Goal: Task Accomplishment & Management: Manage account settings

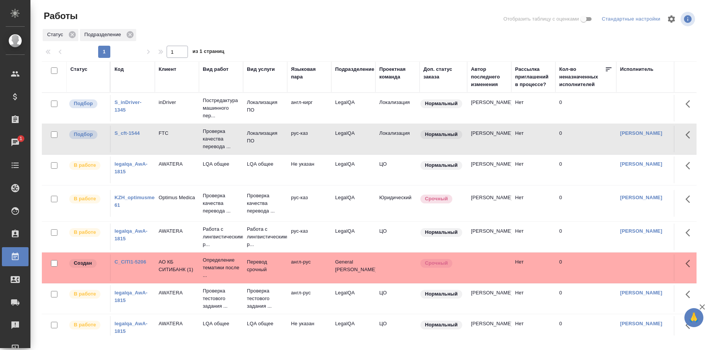
click at [120, 108] on link "S_inDriver-1345" at bounding box center [127, 105] width 27 height 13
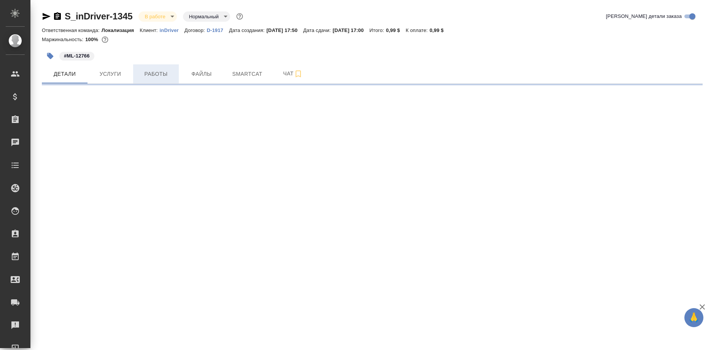
click at [163, 77] on span "Работы" at bounding box center [156, 74] width 37 height 10
select select "RU"
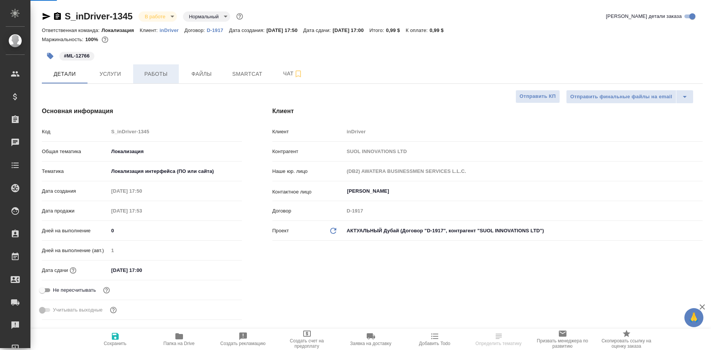
type textarea "x"
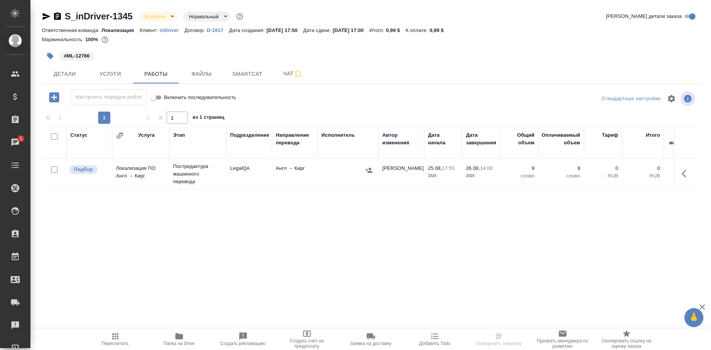
click at [683, 172] on icon "button" at bounding box center [684, 174] width 5 height 8
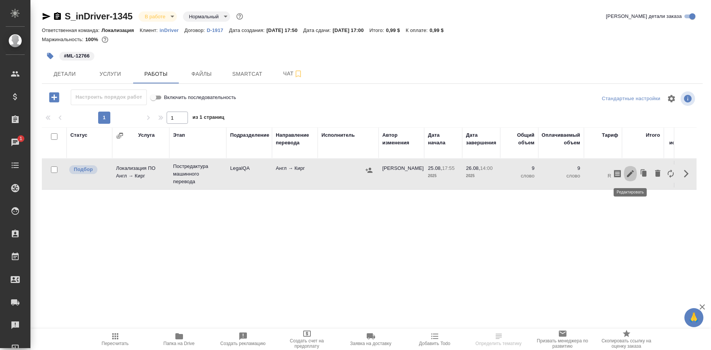
click at [629, 174] on icon "button" at bounding box center [630, 173] width 7 height 7
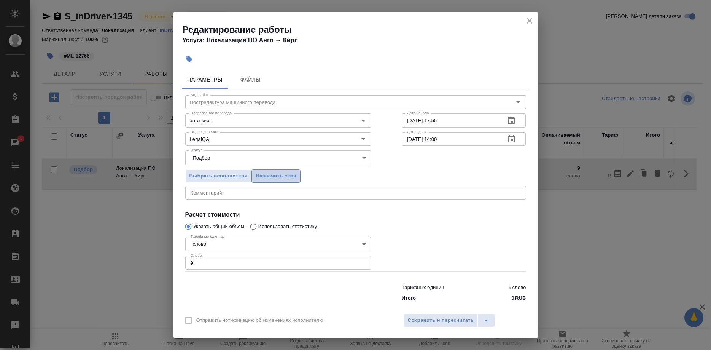
click at [288, 180] on span "Назначить себя" at bounding box center [276, 176] width 40 height 9
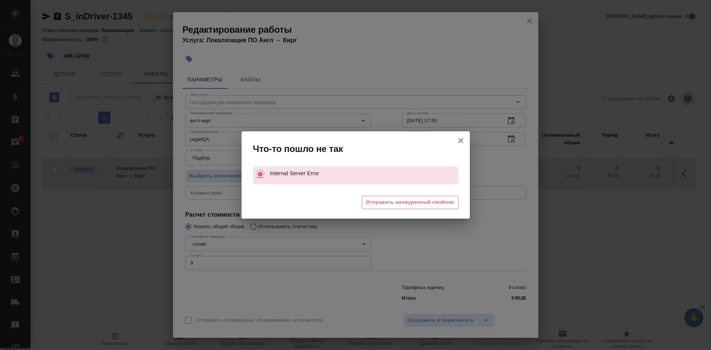
click at [418, 313] on div "Что-то пошло не так Internal Server Error 😒 Отправить нахмуренный смайлик" at bounding box center [355, 175] width 711 height 350
click at [456, 138] on icon "button" at bounding box center [460, 140] width 9 height 9
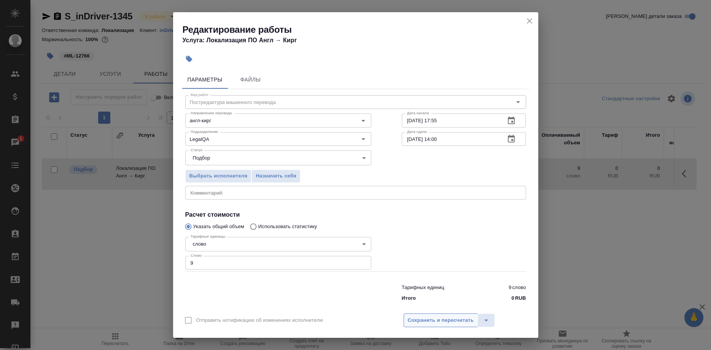
click at [447, 316] on span "Сохранить и пересчитать" at bounding box center [441, 320] width 66 height 9
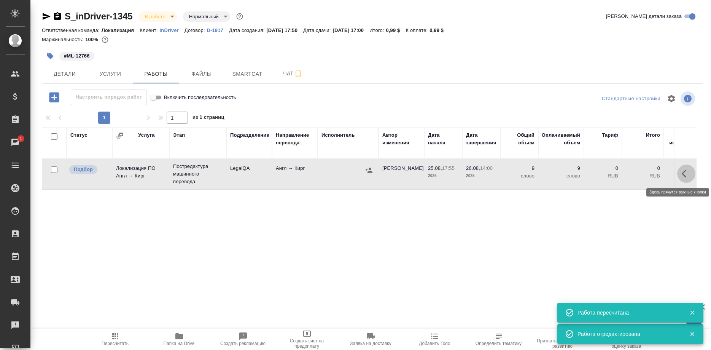
click at [681, 172] on button "button" at bounding box center [686, 173] width 18 height 18
click at [629, 171] on icon "button" at bounding box center [630, 173] width 9 height 9
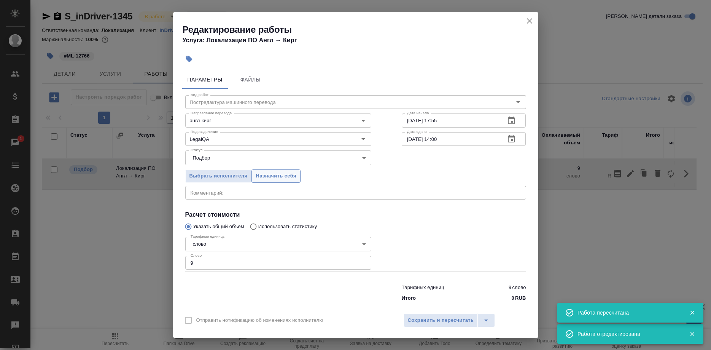
click at [284, 178] on span "Назначить себя" at bounding box center [276, 176] width 40 height 9
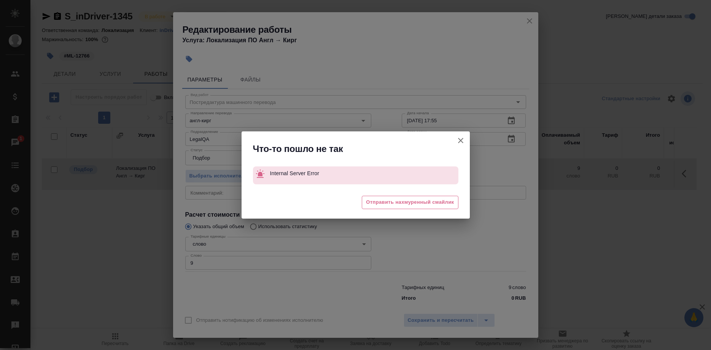
click at [455, 141] on button "Отправить нотификацию об изменениях исполнителю" at bounding box center [460, 140] width 18 height 18
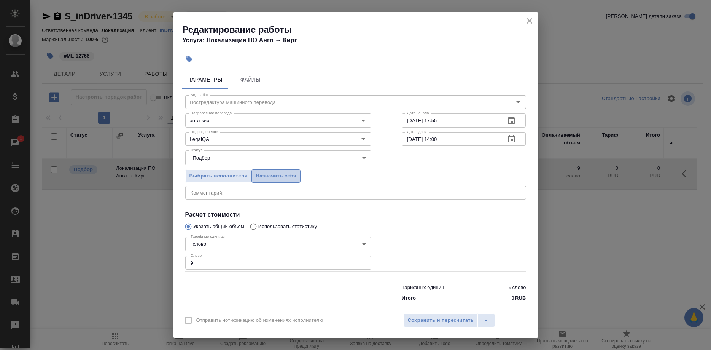
click at [290, 180] on span "Назначить себя" at bounding box center [276, 176] width 40 height 9
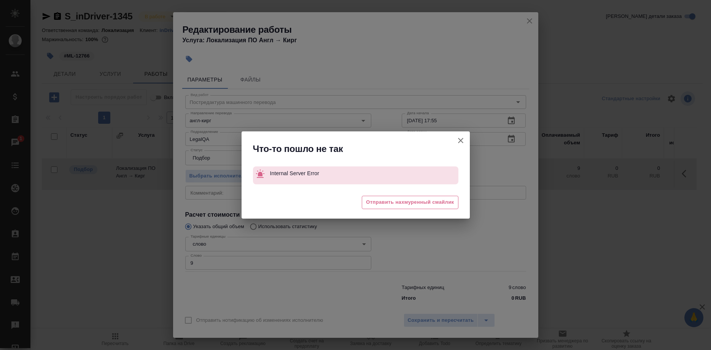
click at [456, 140] on button "Отправить нотификацию об изменениях исполнителю" at bounding box center [460, 140] width 18 height 18
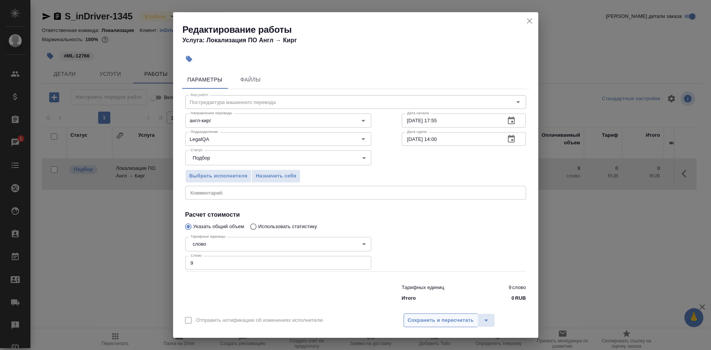
click at [428, 313] on button "Сохранить и пересчитать" at bounding box center [441, 320] width 75 height 14
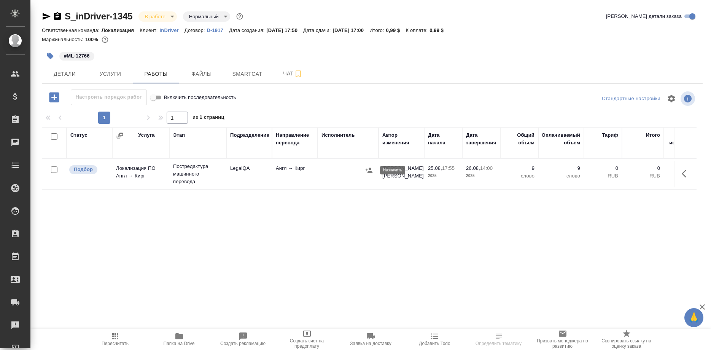
click at [368, 170] on icon "button" at bounding box center [369, 170] width 8 height 8
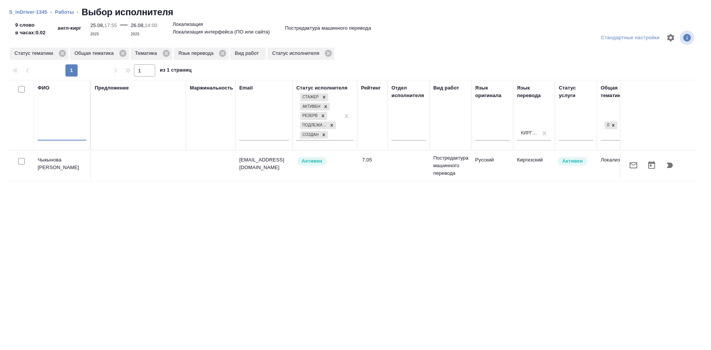
click at [60, 134] on input "text" at bounding box center [62, 136] width 49 height 10
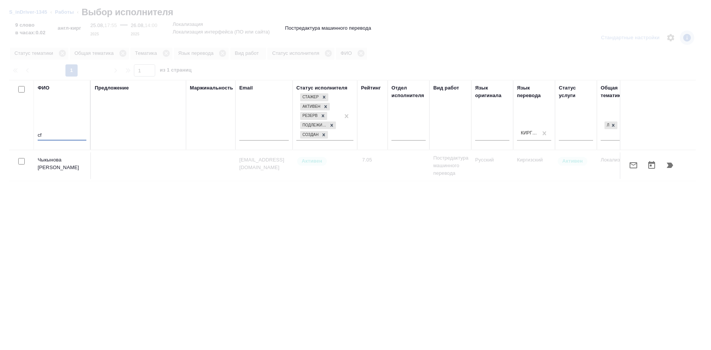
type input "c"
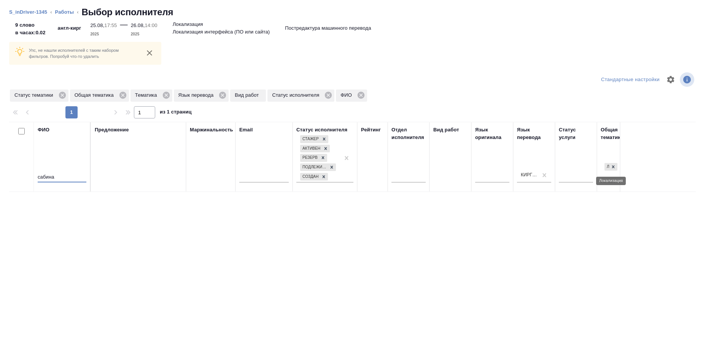
type input "сабина"
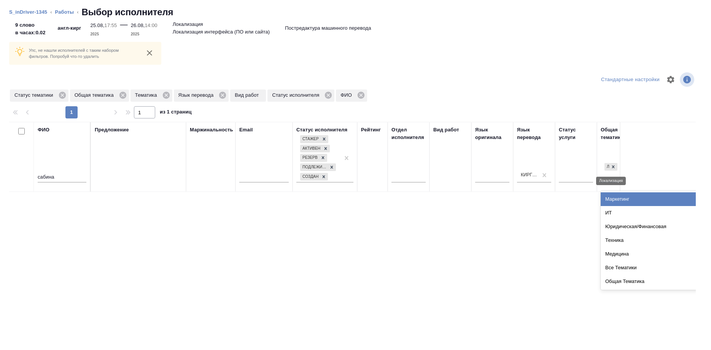
click at [609, 166] on div "Локализация" at bounding box center [606, 167] width 5 height 8
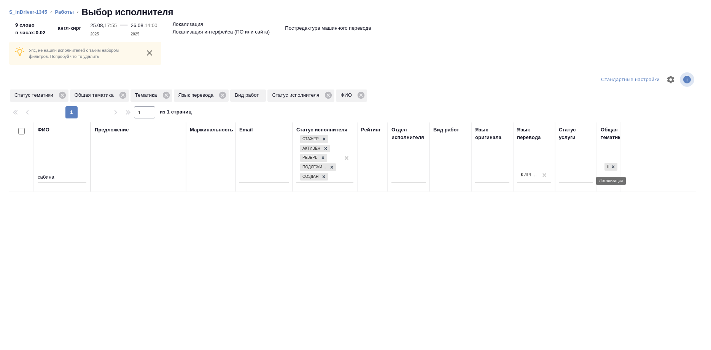
click at [609, 165] on div "Локализация" at bounding box center [606, 167] width 5 height 8
click at [610, 165] on div at bounding box center [613, 167] width 8 height 8
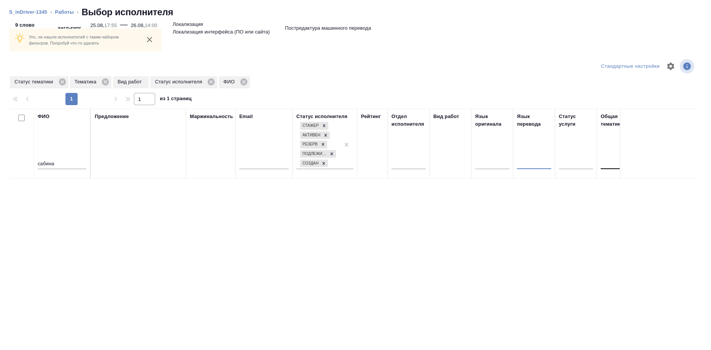
scroll to position [15, 0]
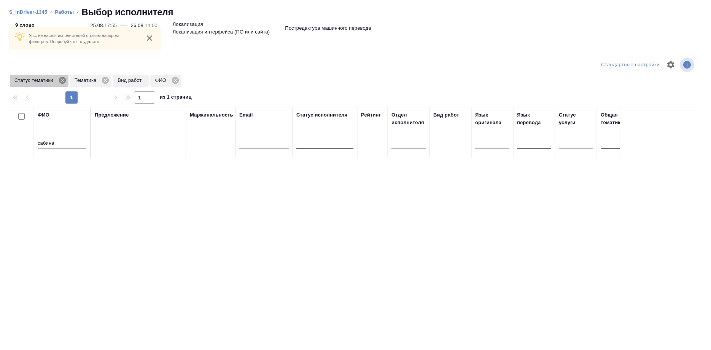
click at [59, 78] on icon at bounding box center [62, 80] width 8 height 8
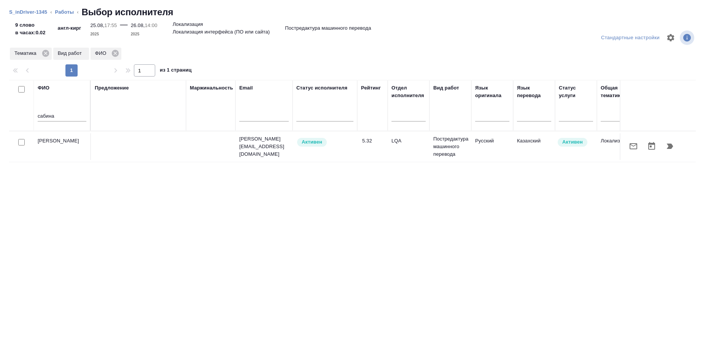
scroll to position [0, 0]
click at [669, 145] on icon "button" at bounding box center [670, 145] width 6 height 5
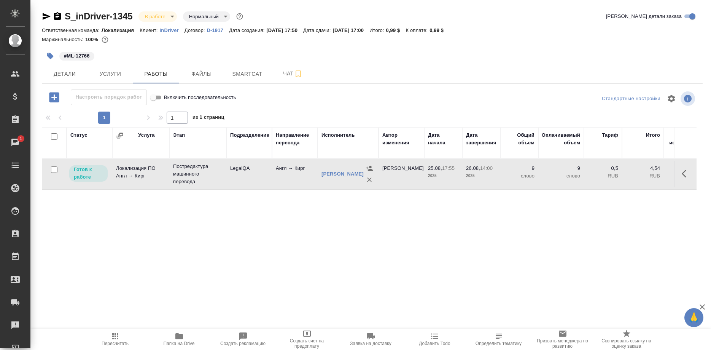
click at [245, 227] on div "Статус Услуга Этап Подразделение Направление перевода Исполнитель Автор изменен…" at bounding box center [369, 212] width 655 height 171
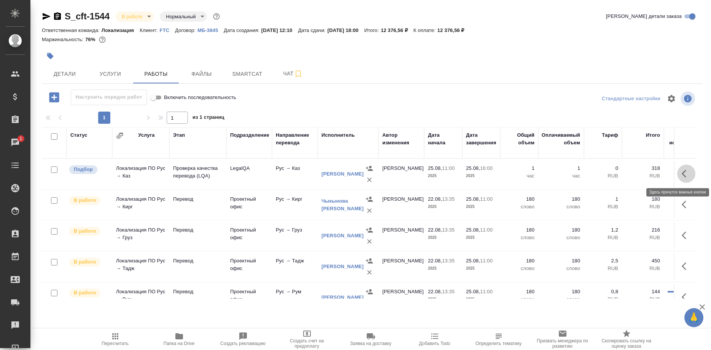
click at [680, 175] on button "button" at bounding box center [686, 173] width 18 height 18
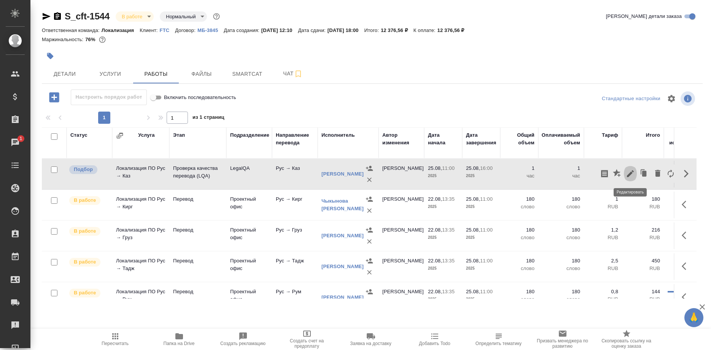
click at [631, 173] on icon "button" at bounding box center [630, 173] width 7 height 7
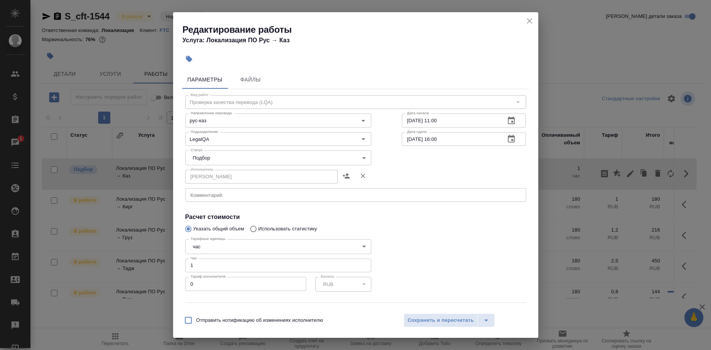
click at [238, 156] on body "🙏 .cls-1 fill:#fff; AWATERA Shirina Sabina Клиенты Спецификации Заказы 1 Чаты T…" at bounding box center [355, 175] width 711 height 350
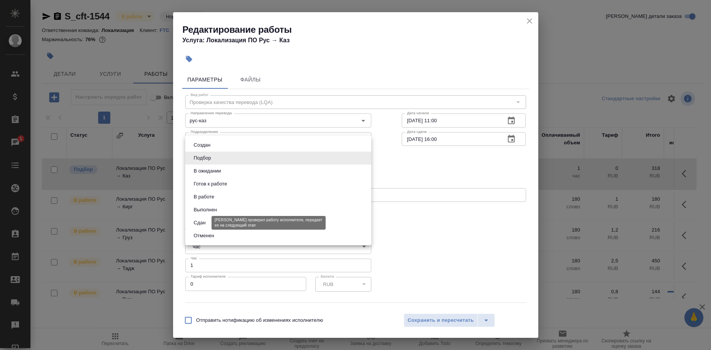
click at [203, 219] on button "Сдан" at bounding box center [199, 222] width 16 height 8
type input "closed"
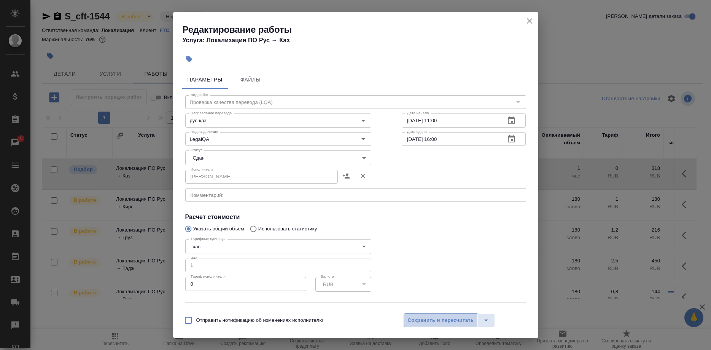
click at [421, 321] on span "Сохранить и пересчитать" at bounding box center [441, 320] width 66 height 9
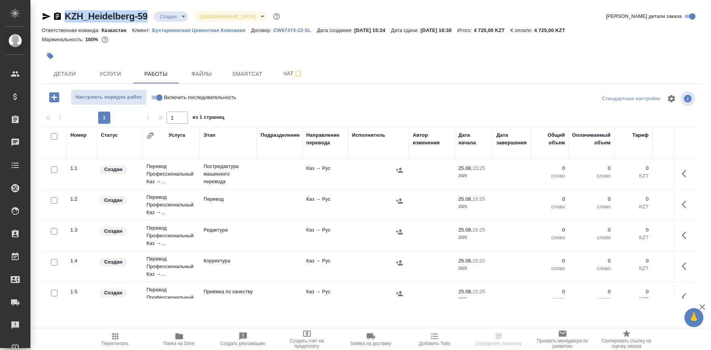
drag, startPoint x: 59, startPoint y: 5, endPoint x: 147, endPoint y: 24, distance: 90.6
click at [147, 24] on div "KZH_Heidelberg-59 Создан new Святая троица holyTrinity Кратко детали заказа Отв…" at bounding box center [372, 159] width 669 height 318
copy div "KZH_Heidelberg-59"
click at [549, 76] on div "Детали Услуги Работы Файлы Smartcat Чат" at bounding box center [372, 73] width 661 height 19
